Goal: Information Seeking & Learning: Stay updated

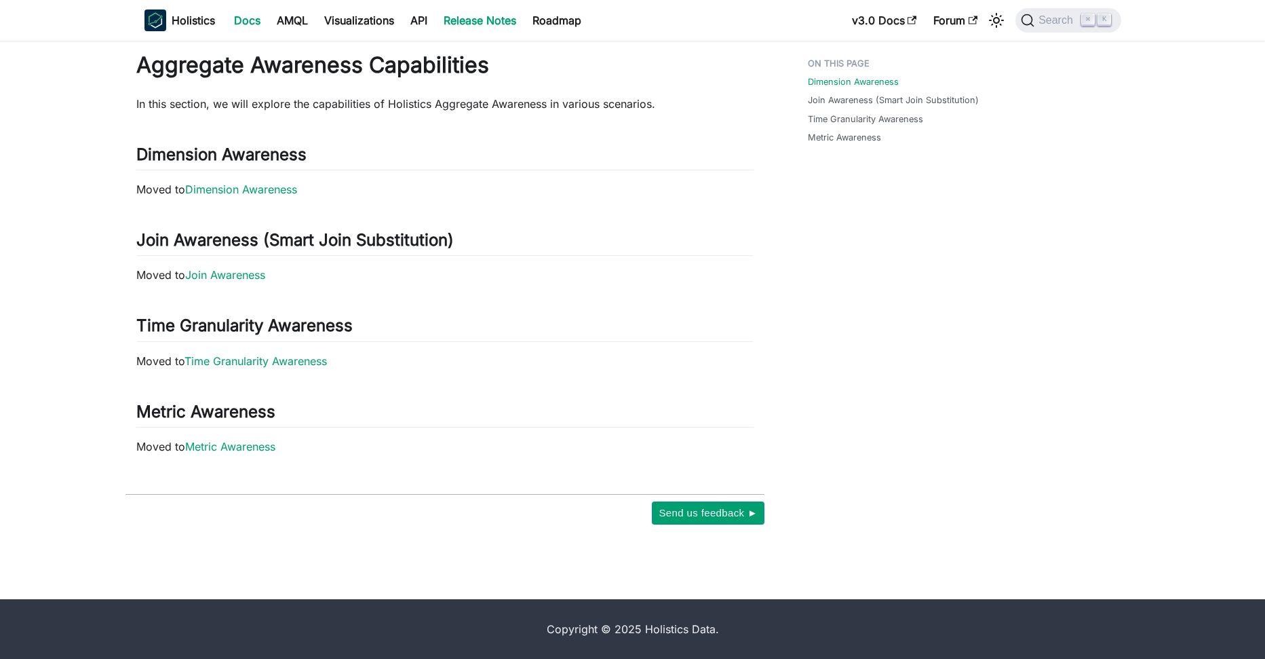
click at [506, 19] on link "Release Notes" at bounding box center [479, 20] width 89 height 22
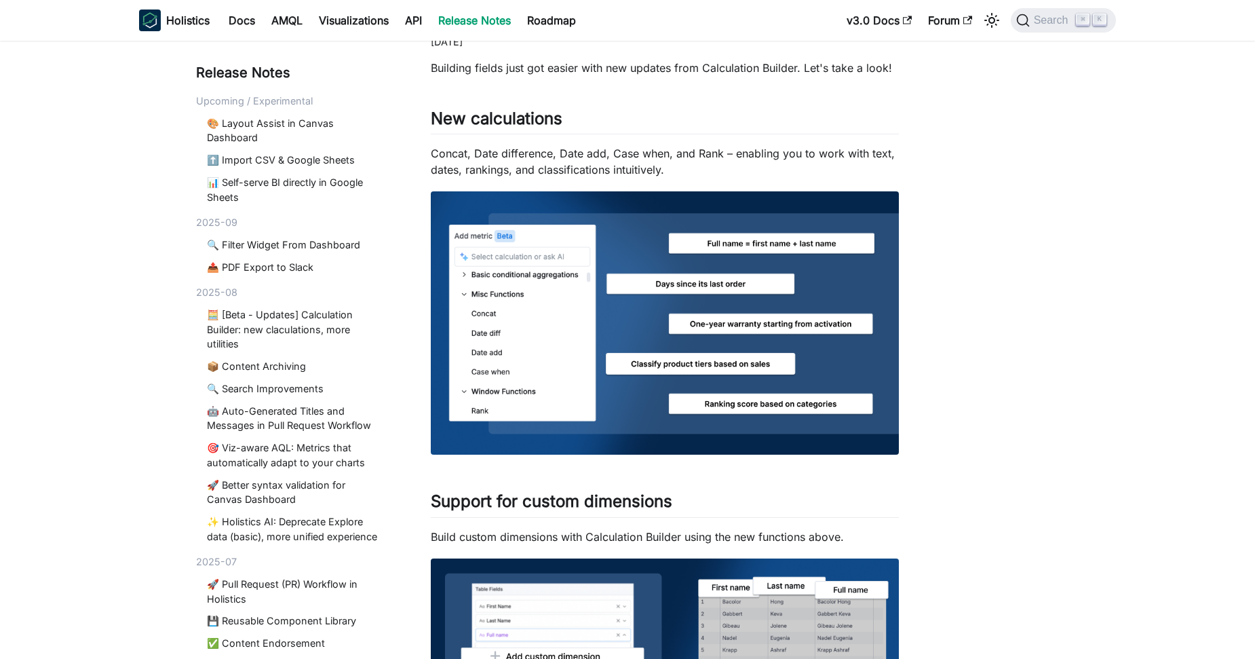
scroll to position [1706, 0]
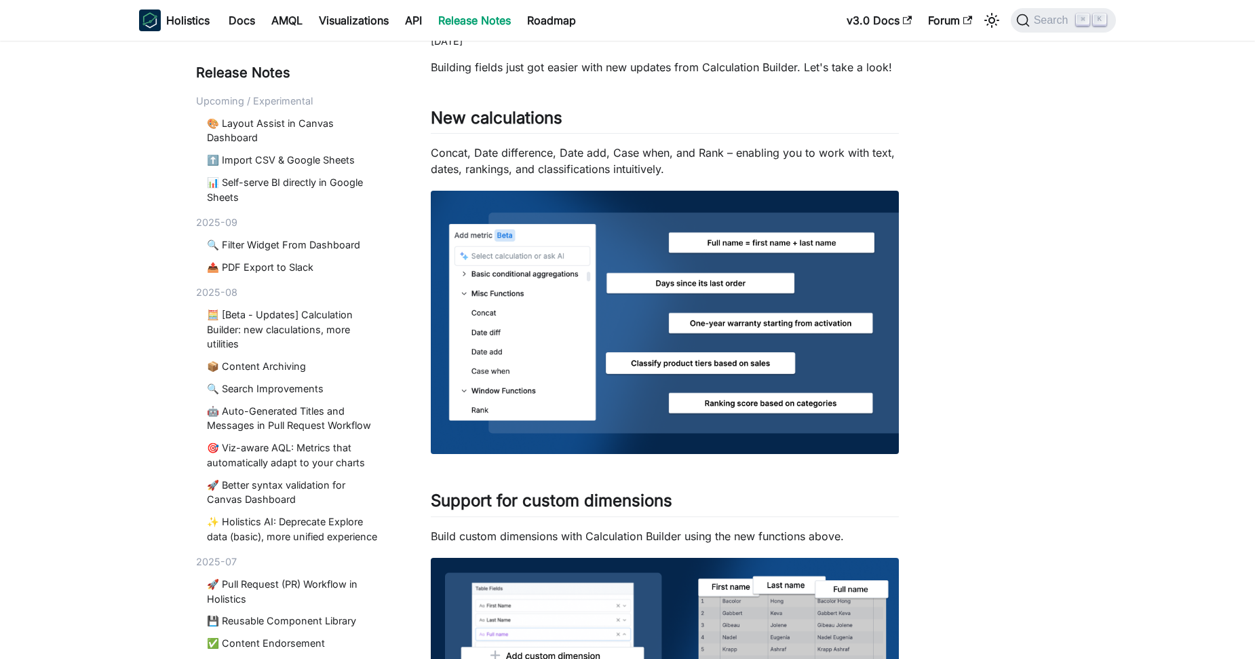
click at [295, 106] on div "Upcoming / Experimental" at bounding box center [291, 101] width 191 height 15
click at [297, 116] on link "🎨 Layout Assist in Canvas Dashboard" at bounding box center [294, 130] width 175 height 29
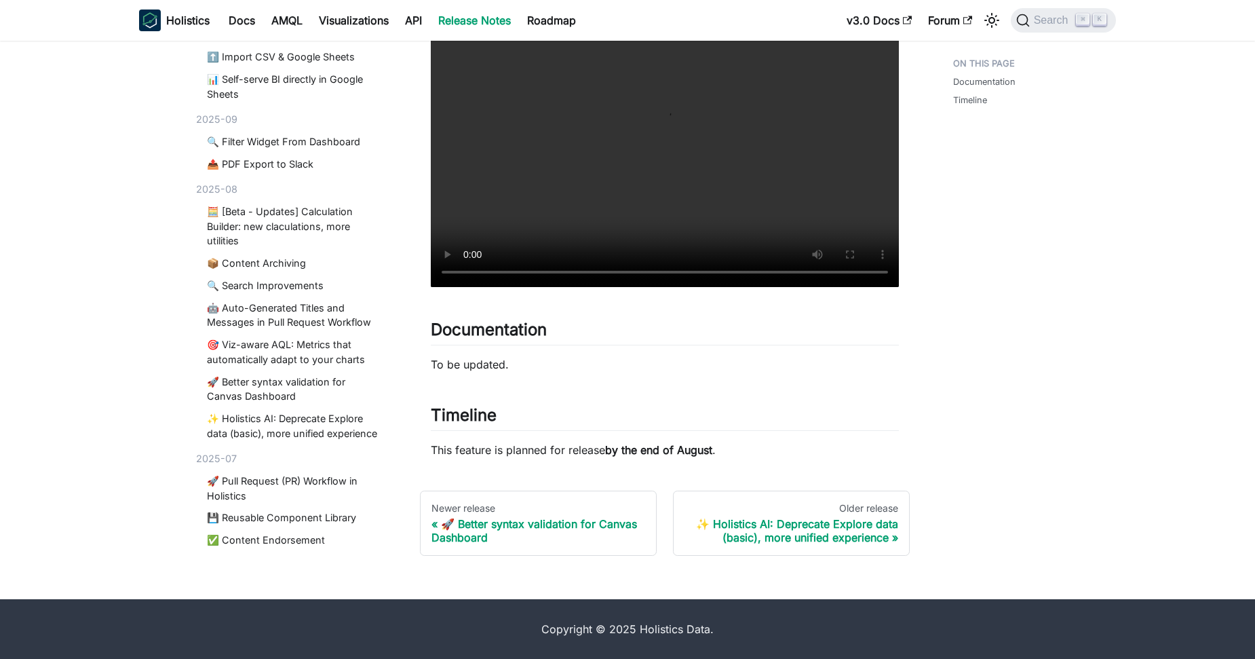
scroll to position [90, 0]
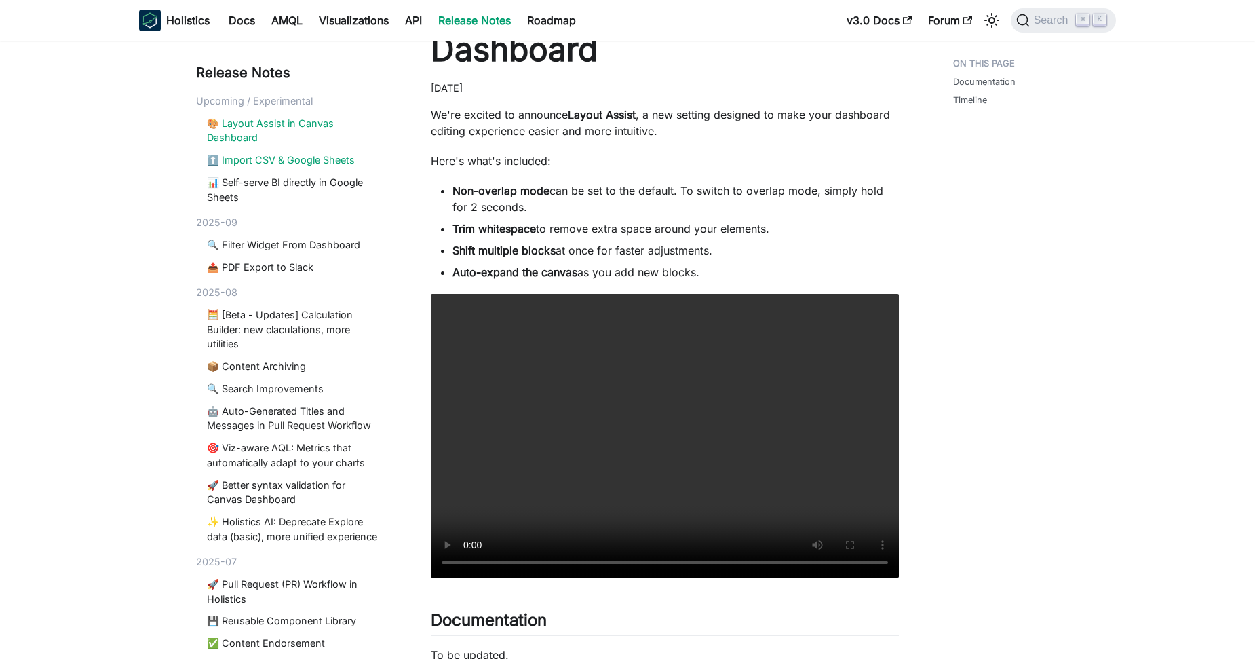
click at [261, 157] on link "⬆️ Import CSV & Google Sheets" at bounding box center [294, 160] width 175 height 15
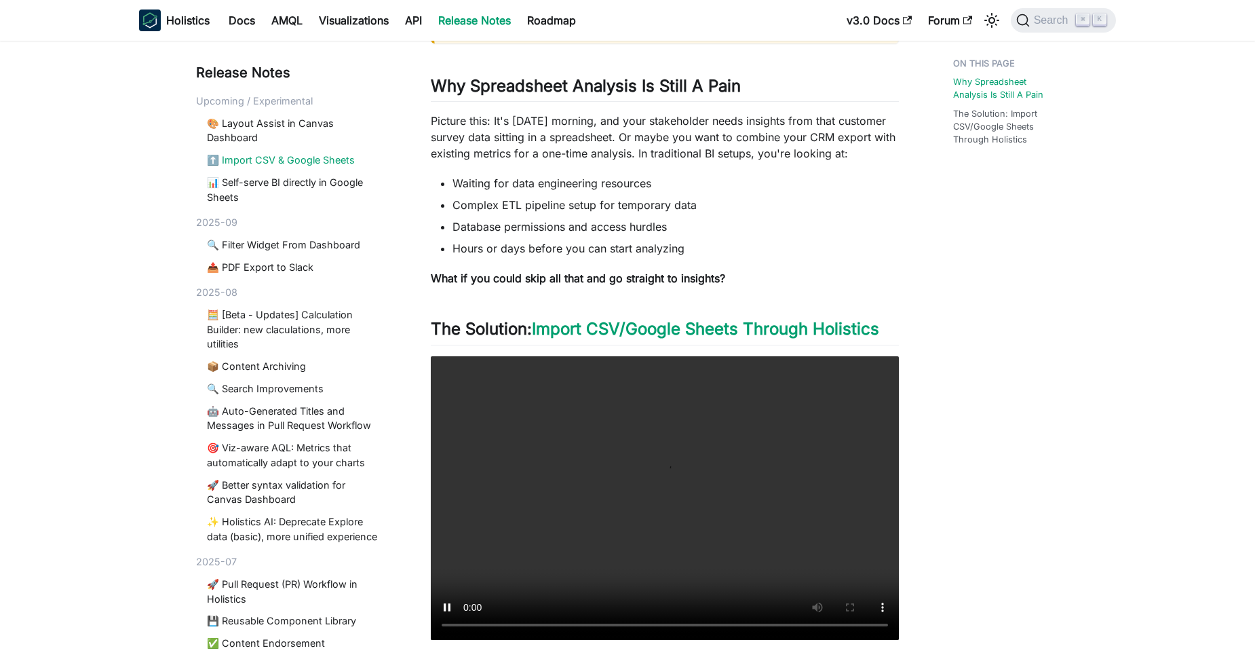
scroll to position [213, 0]
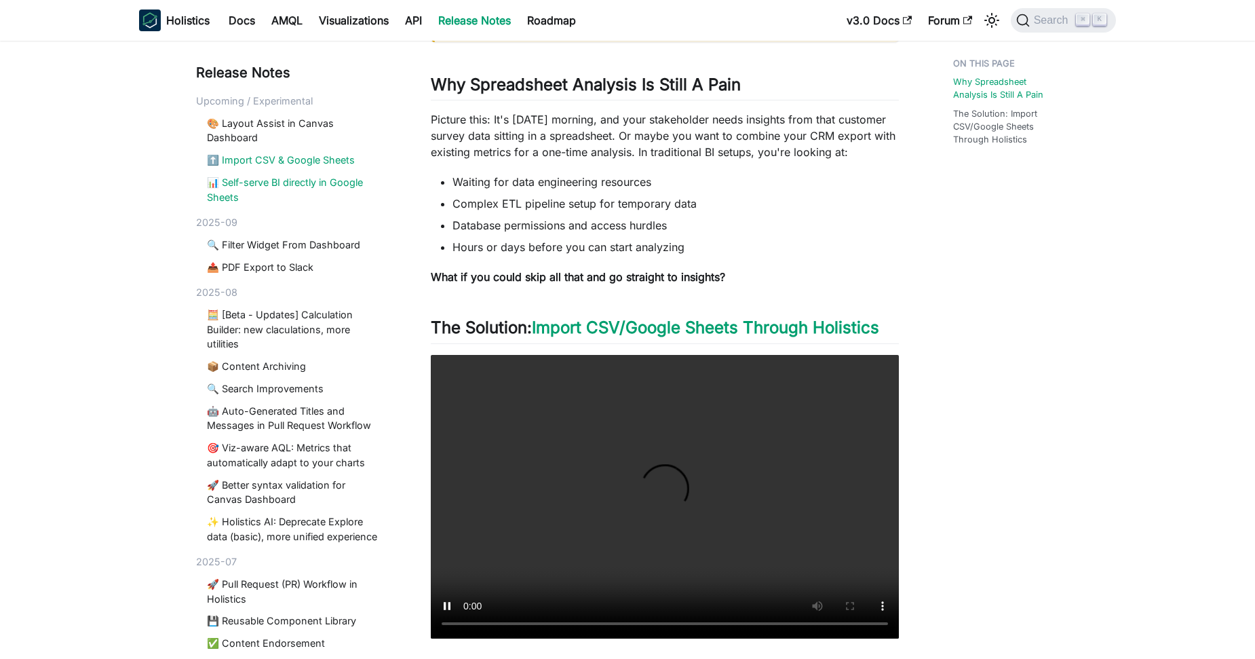
click at [314, 195] on link "📊 Self-serve BI directly in Google Sheets" at bounding box center [294, 189] width 175 height 29
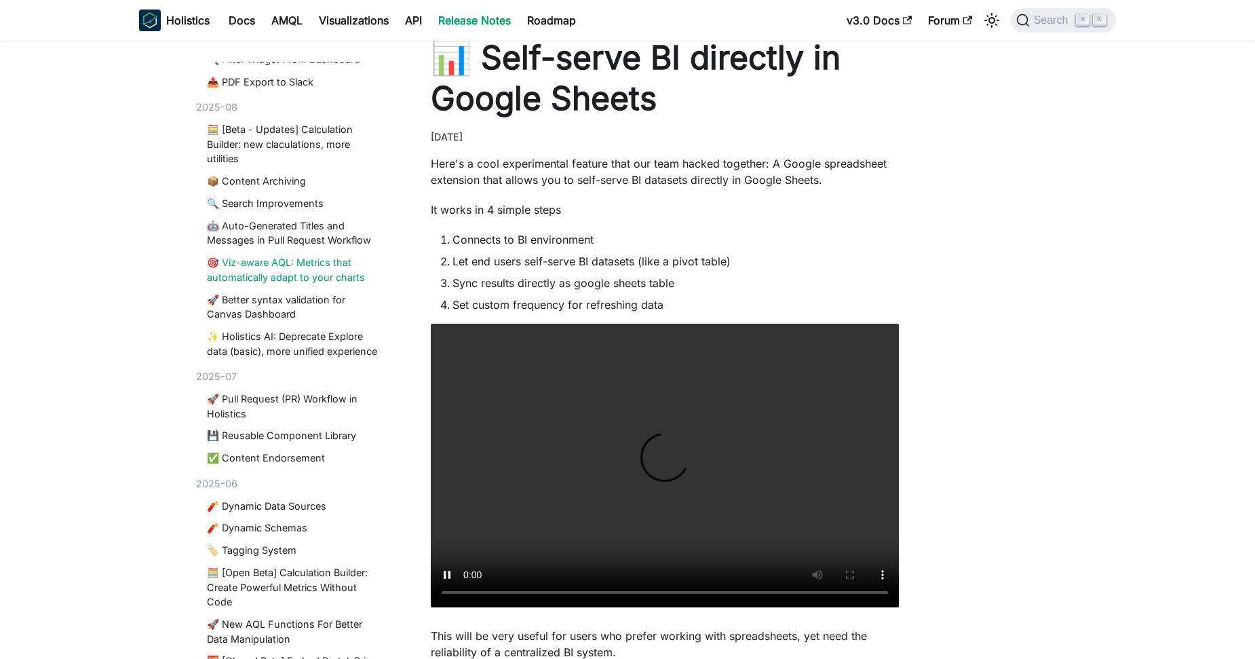
scroll to position [186, 0]
click at [270, 243] on link "🤖 Auto-Generated Titles and Messages in Pull Request Workflow" at bounding box center [294, 232] width 175 height 29
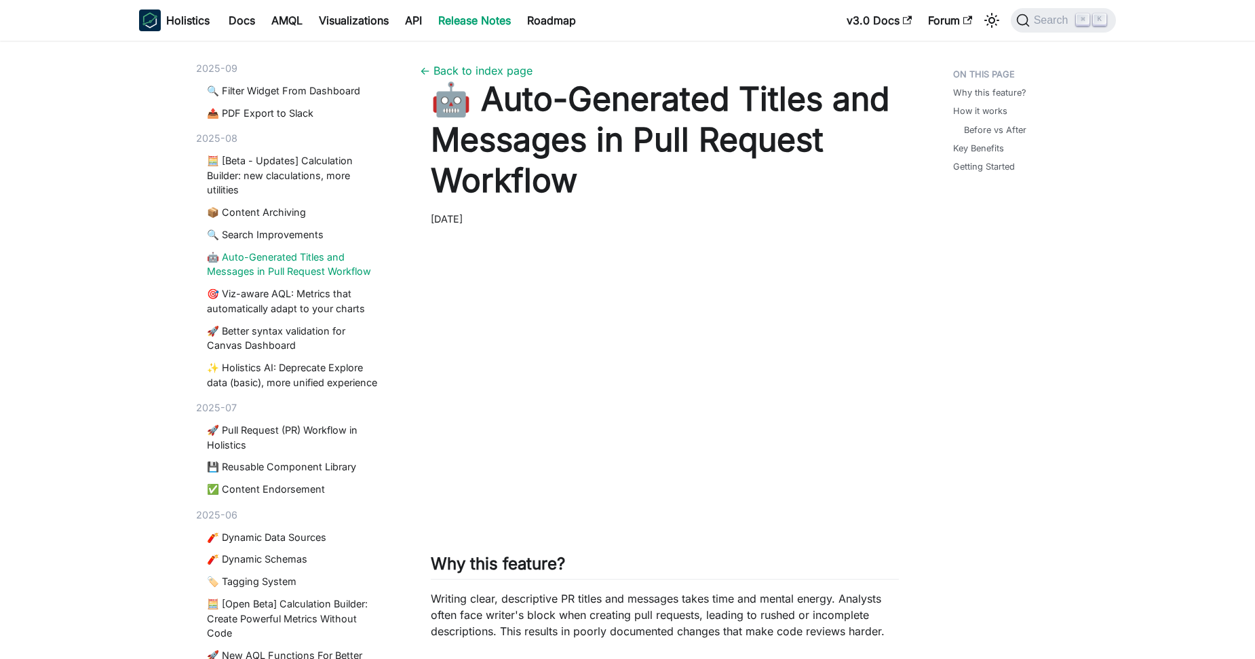
scroll to position [210, 0]
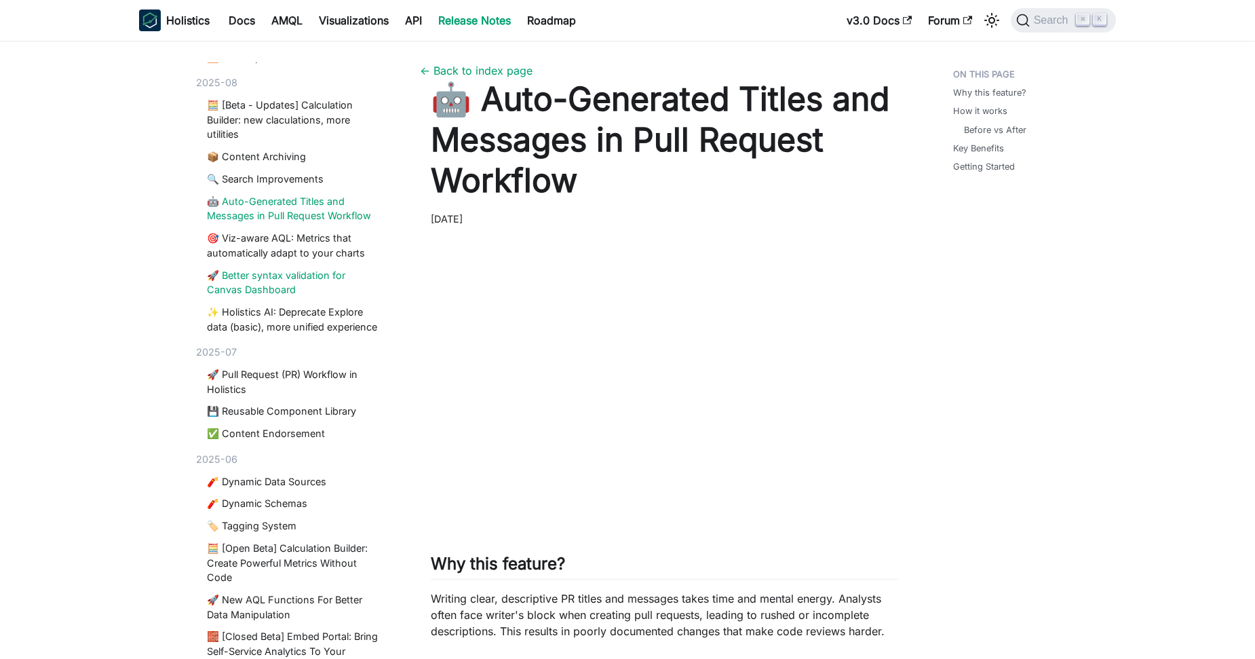
click at [277, 277] on link "🚀 Better syntax validation for Canvas Dashboard" at bounding box center [294, 282] width 175 height 29
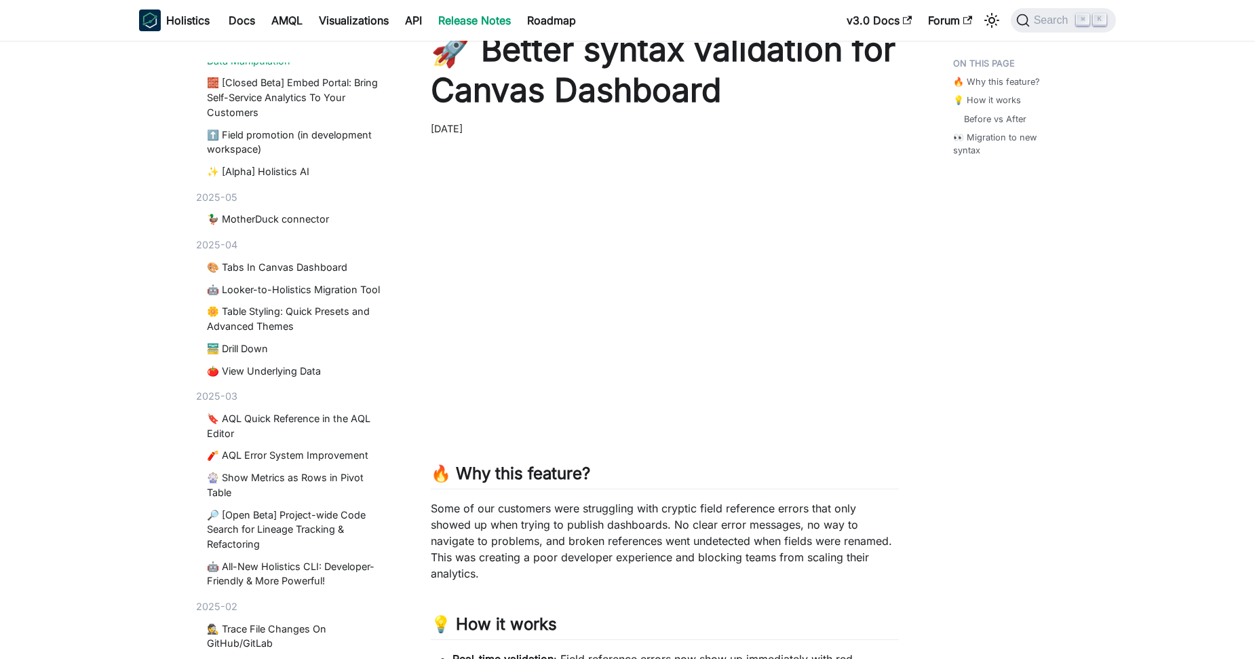
scroll to position [1040, 0]
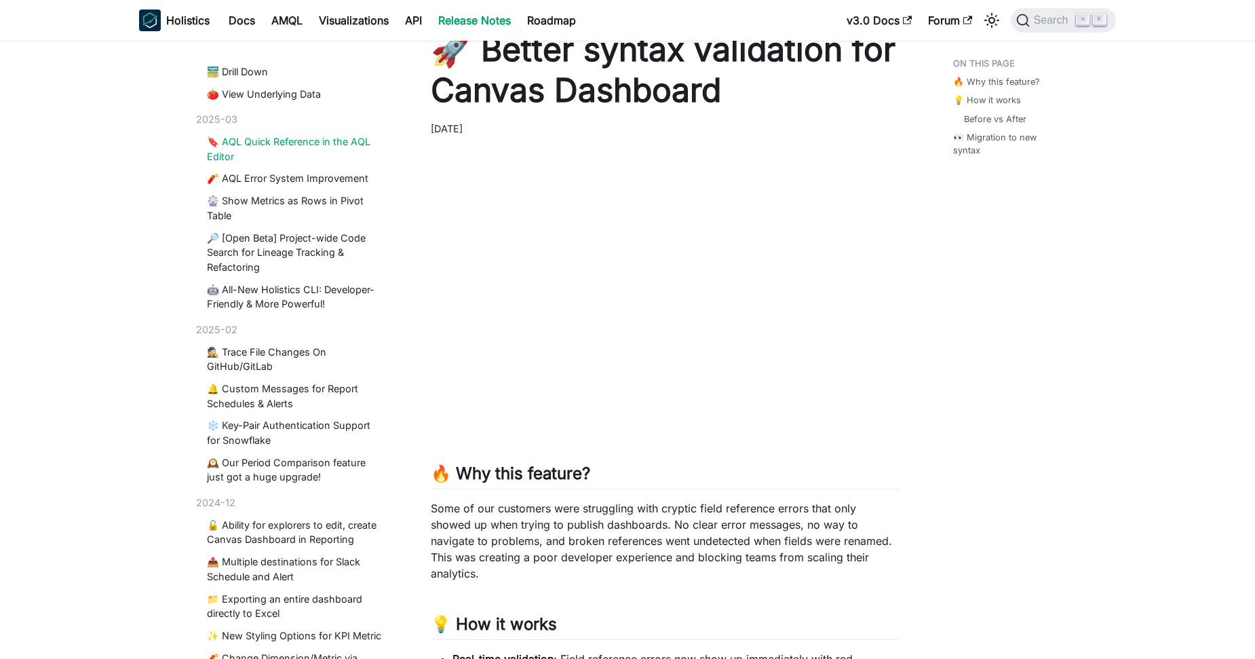
click at [288, 163] on link "🔖 AQL Quick Reference in the AQL Editor" at bounding box center [294, 148] width 175 height 29
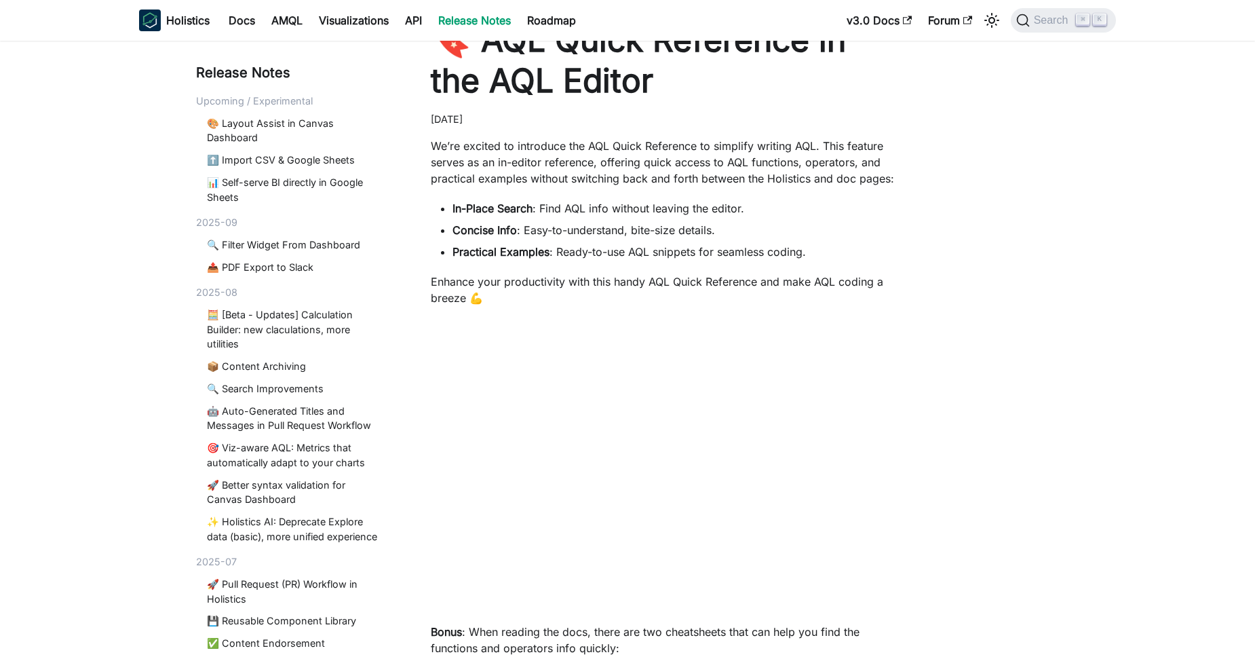
scroll to position [294, 0]
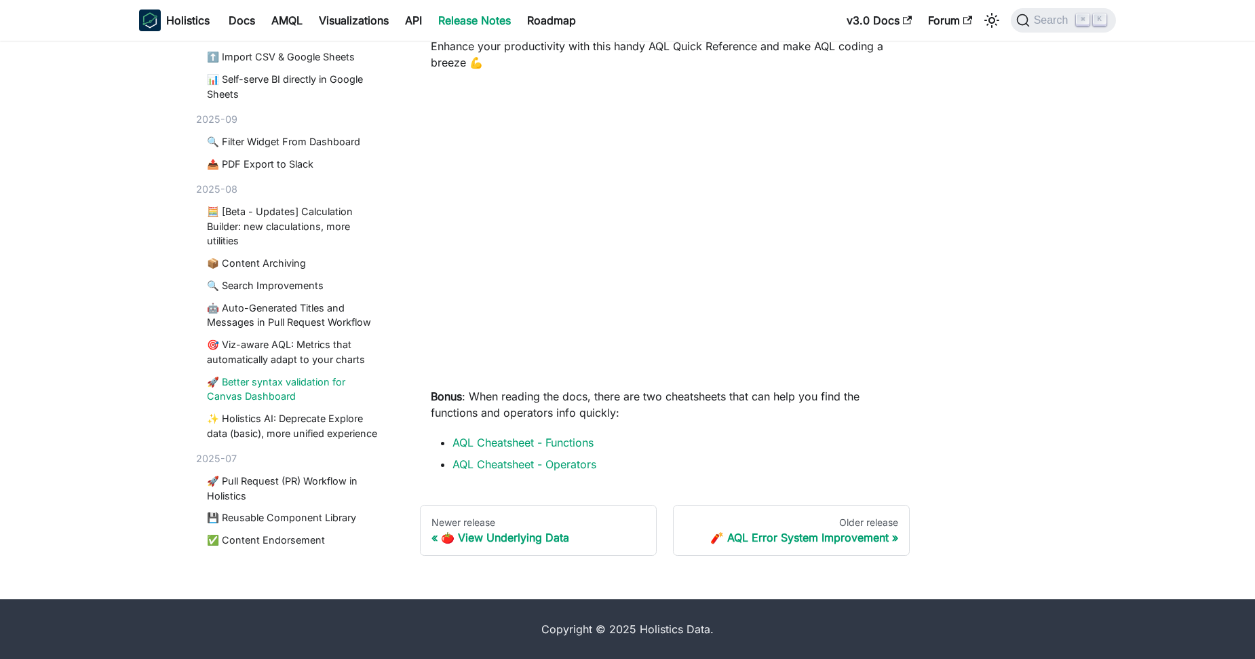
click at [279, 388] on link "🚀 Better syntax validation for Canvas Dashboard" at bounding box center [294, 388] width 175 height 29
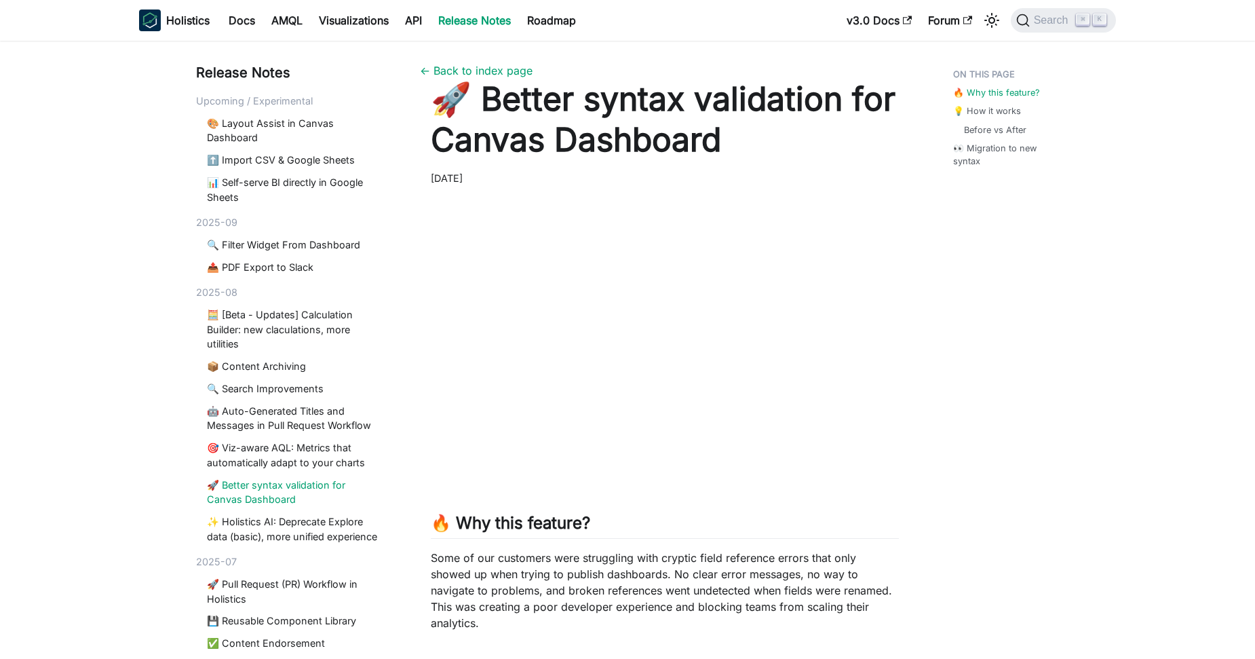
scroll to position [1068, 0]
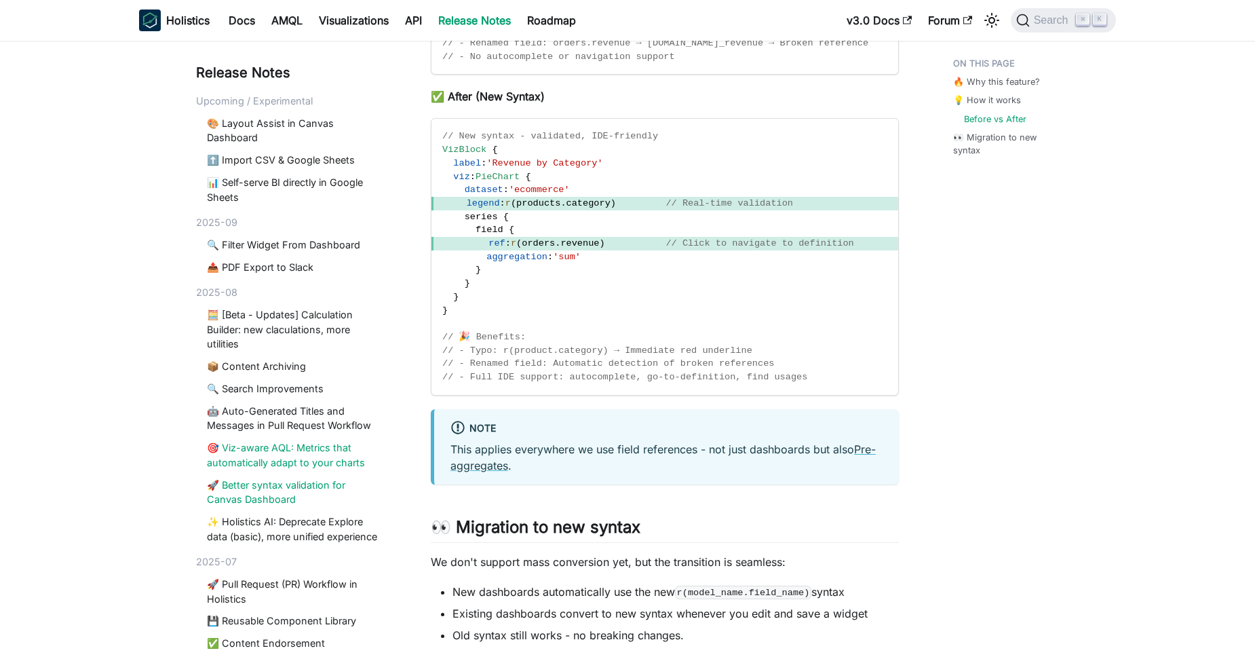
click at [271, 450] on link "🎯 Viz-aware AQL: Metrics that automatically adapt to your charts" at bounding box center [294, 454] width 175 height 29
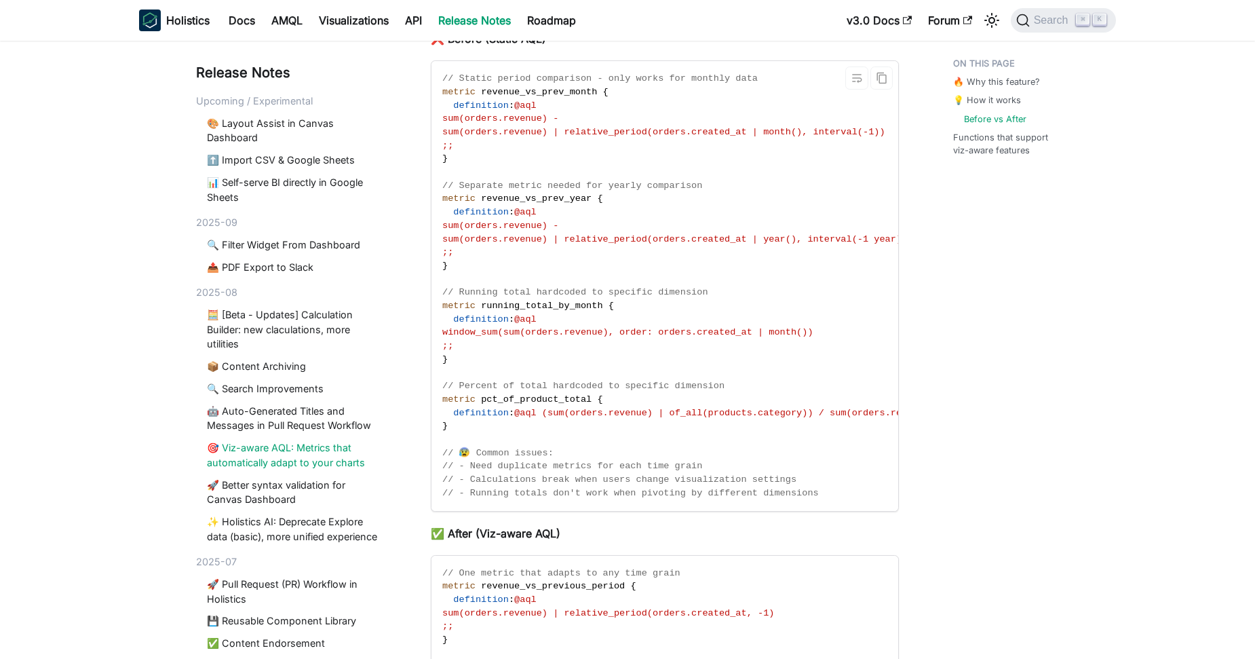
scroll to position [833, 0]
click at [174, 309] on div "Release Notes Upcoming / Experimental 🎨 Layout Assist in Canvas Dashboard ⬆️ Im…" at bounding box center [627, 443] width 1255 height 2470
